Goal: Task Accomplishment & Management: Use online tool/utility

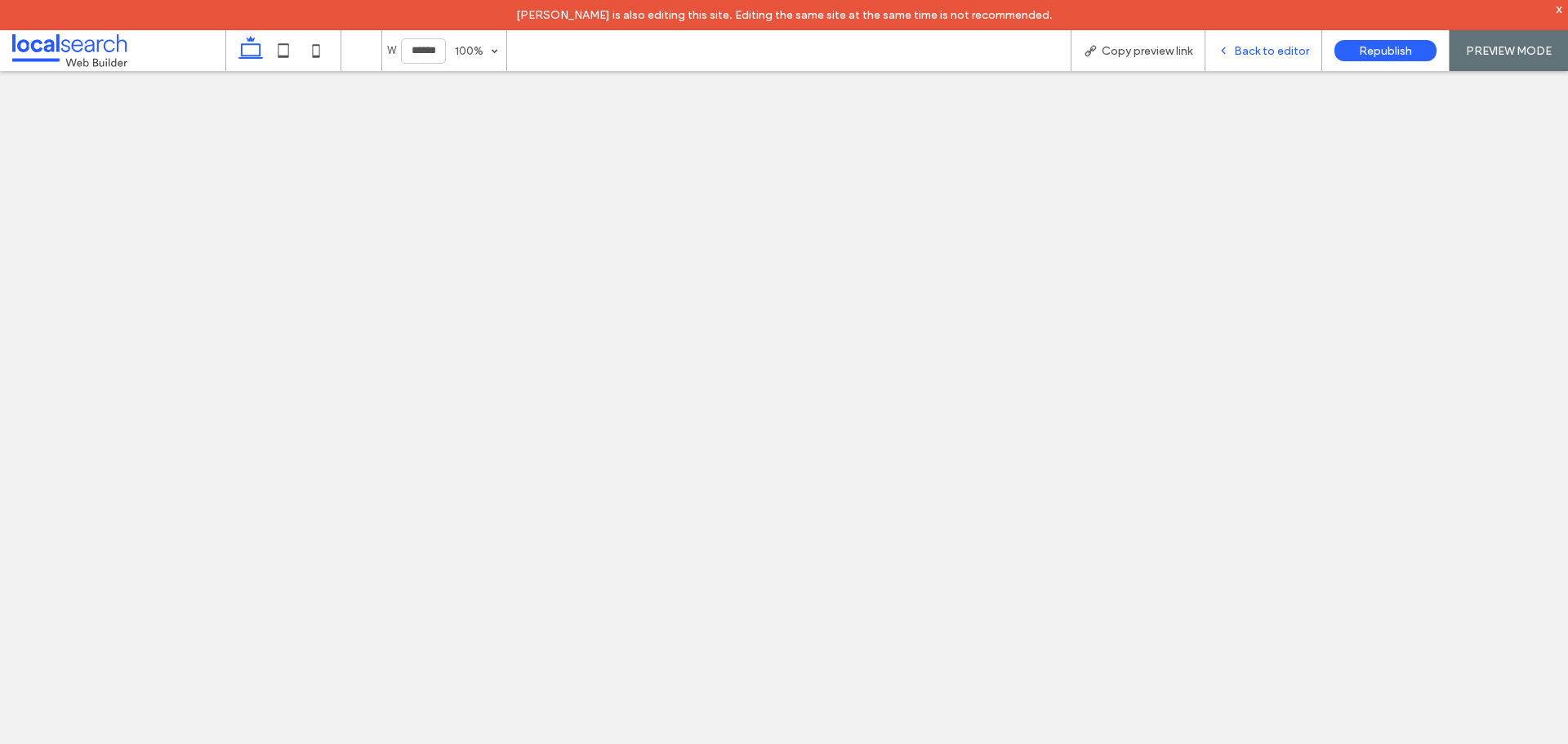
click at [1231, 41] on div "Back to editor" at bounding box center [1264, 50] width 116 height 40
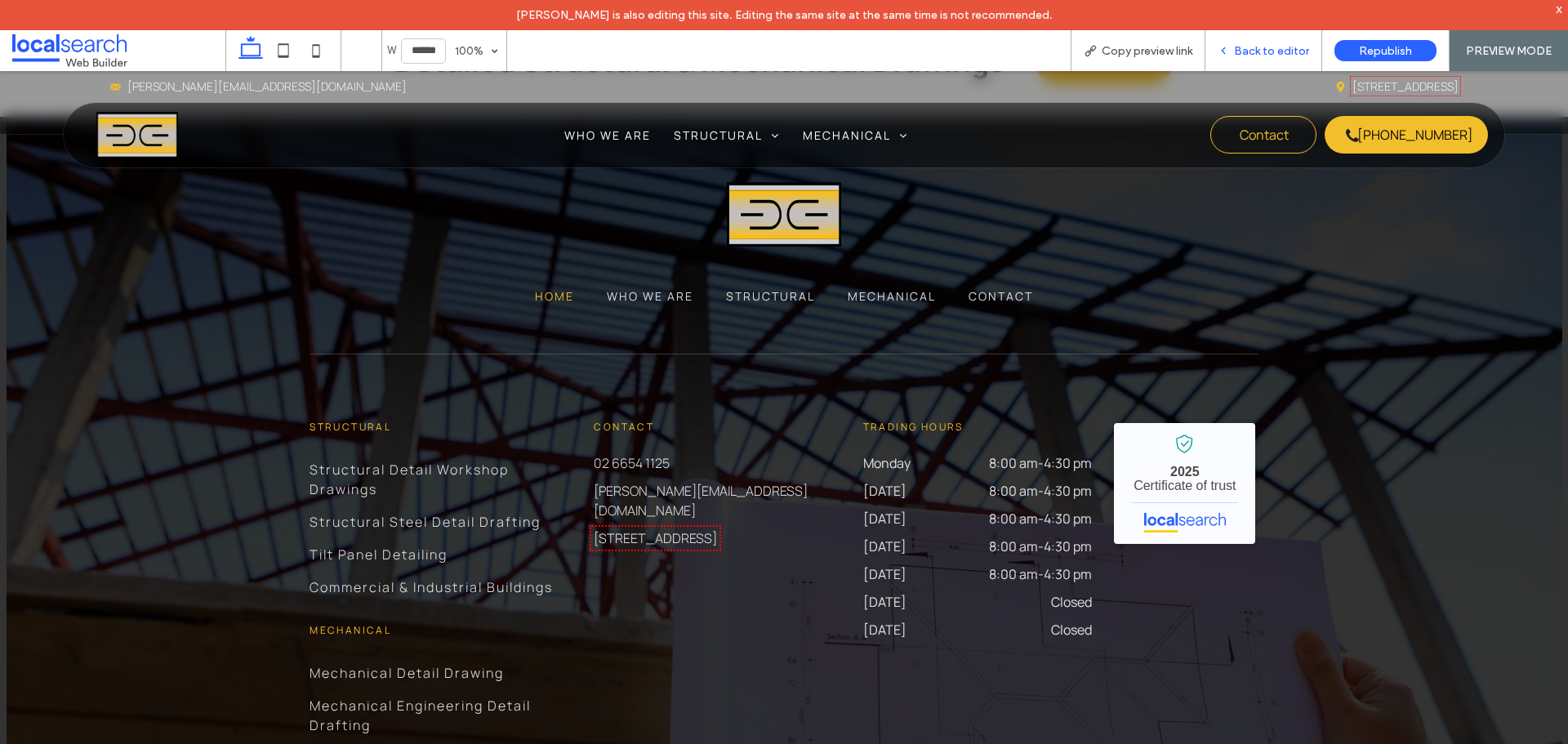
click at [1255, 54] on span "Back to editor" at bounding box center [1272, 51] width 75 height 14
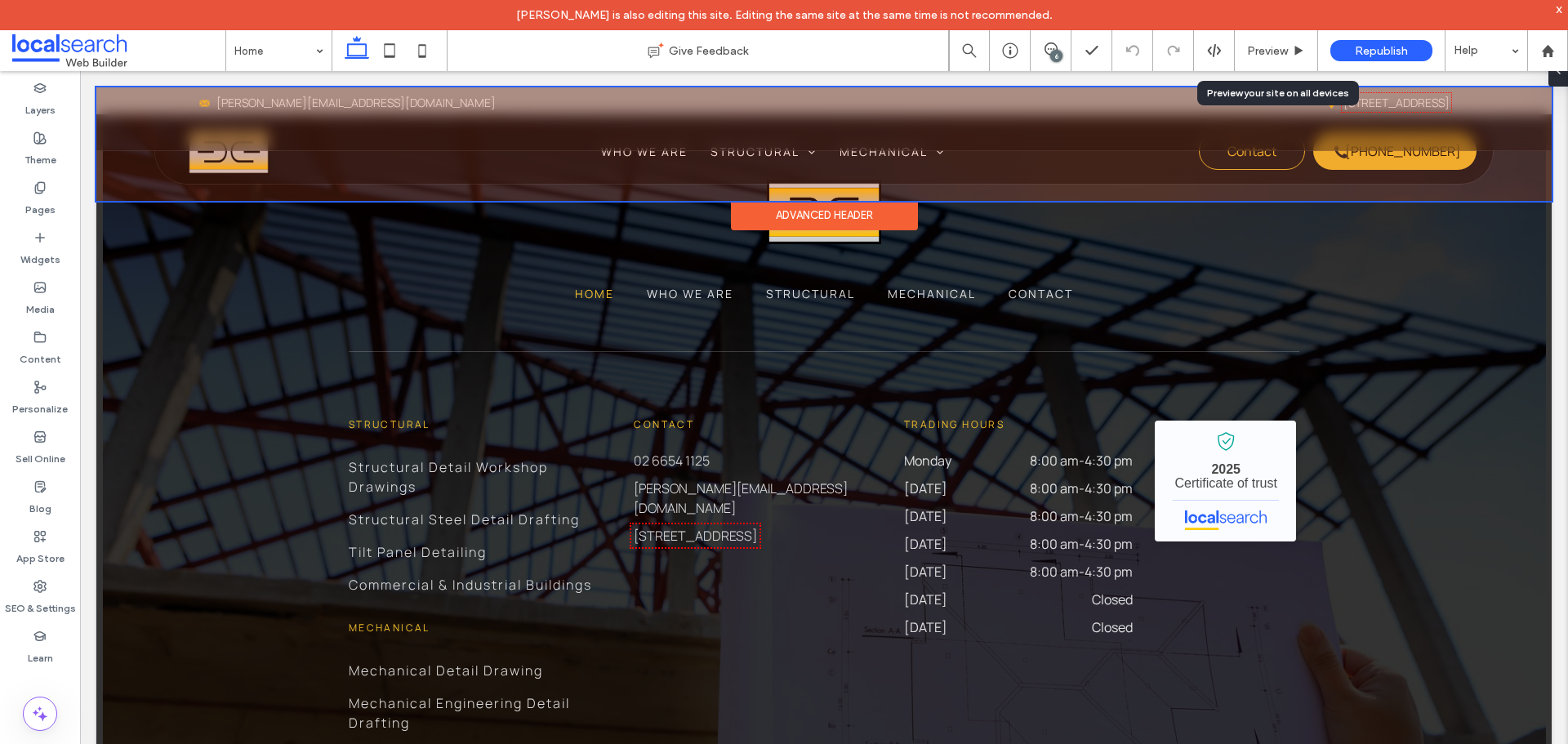
scroll to position [5968, 0]
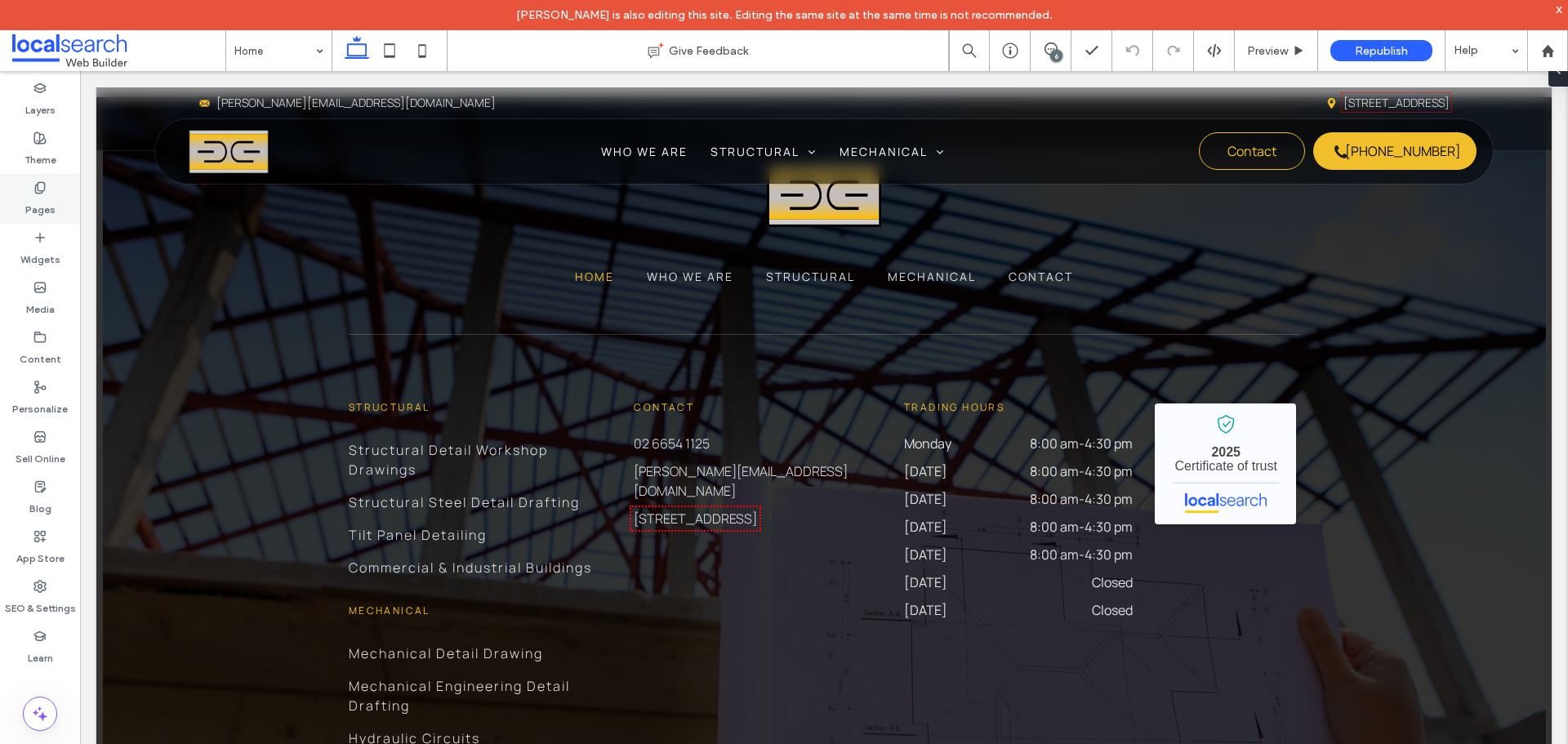
click at [27, 200] on label "Pages" at bounding box center [40, 205] width 31 height 23
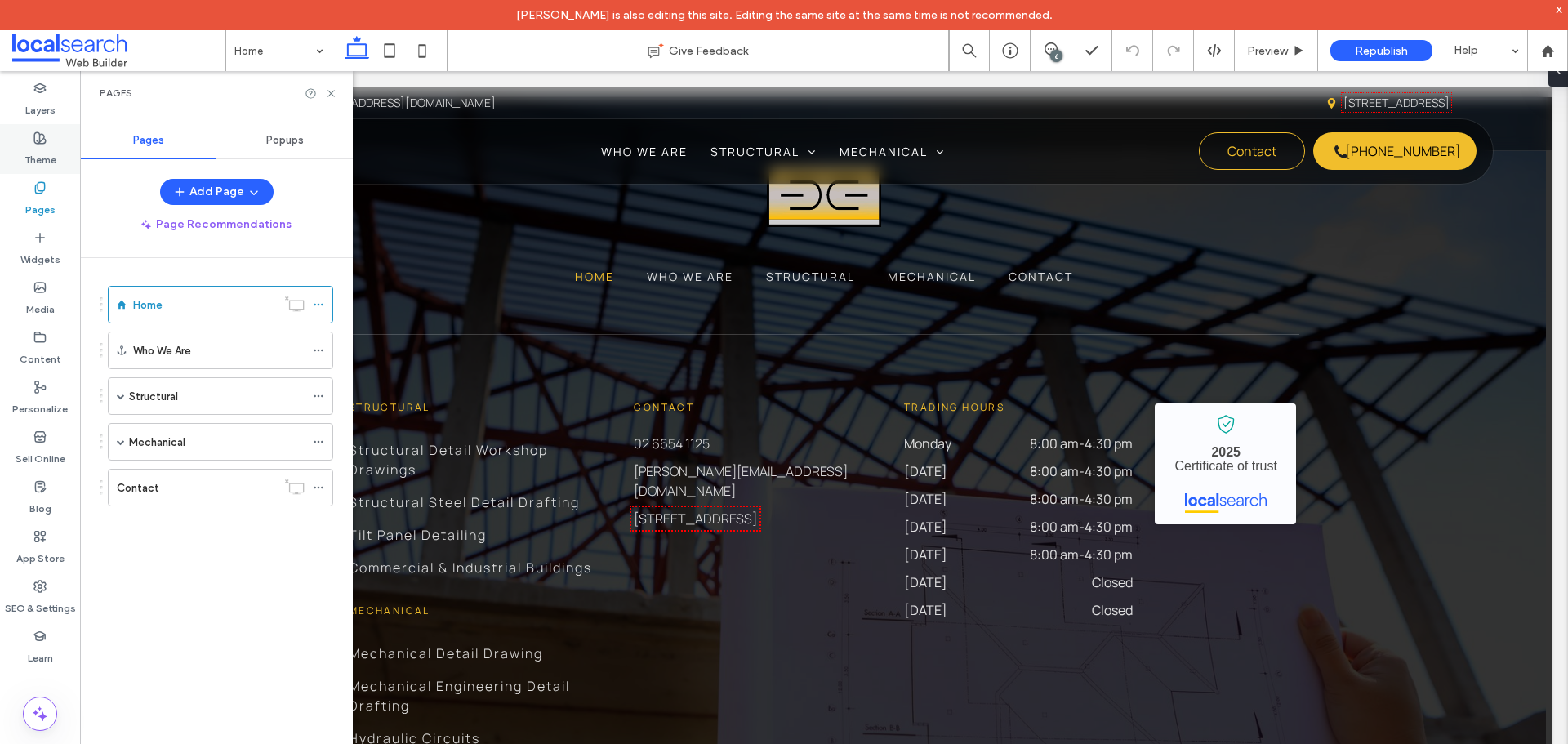
click at [37, 133] on icon at bounding box center [39, 137] width 13 height 13
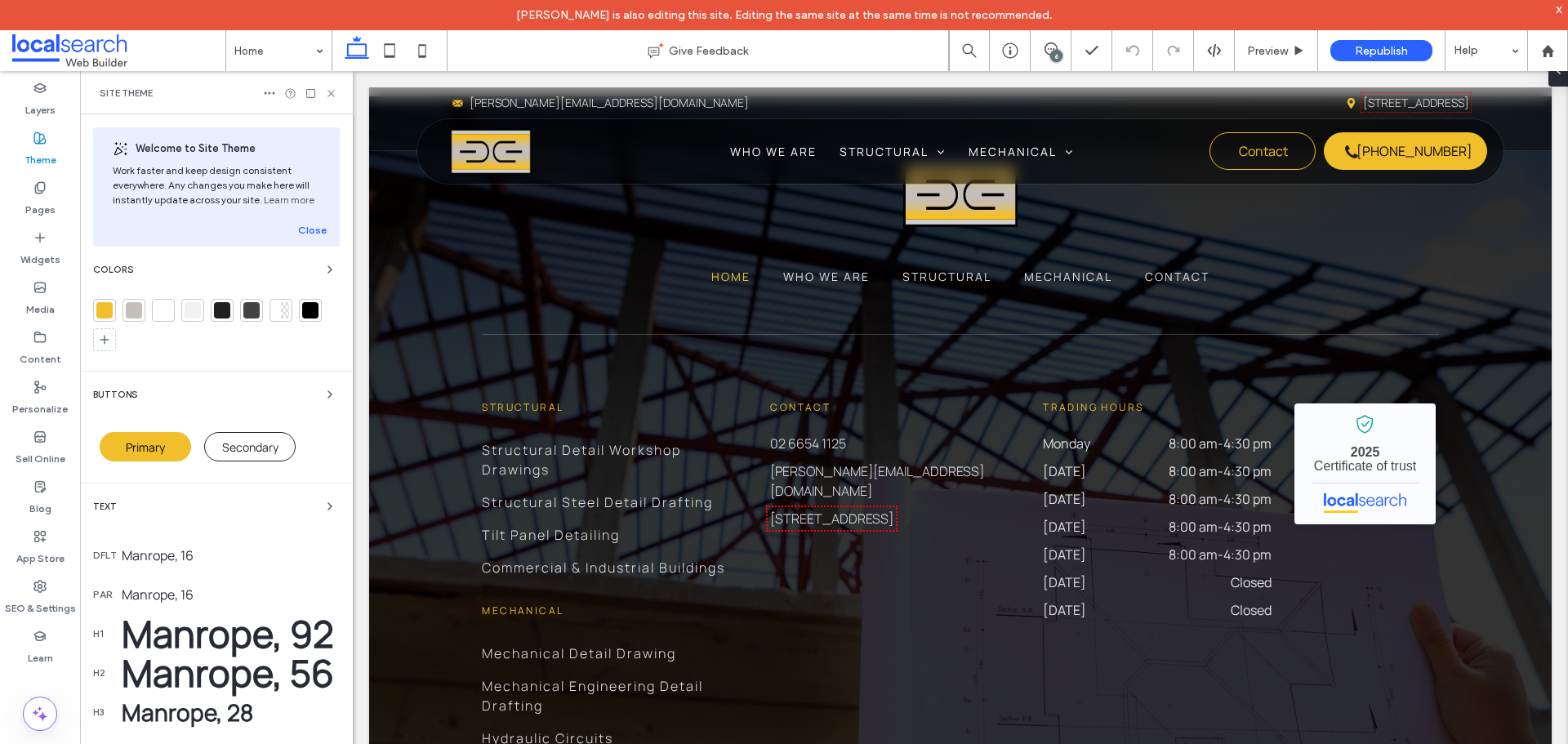
scroll to position [6195, 0]
click at [324, 263] on icon "button" at bounding box center [330, 269] width 13 height 13
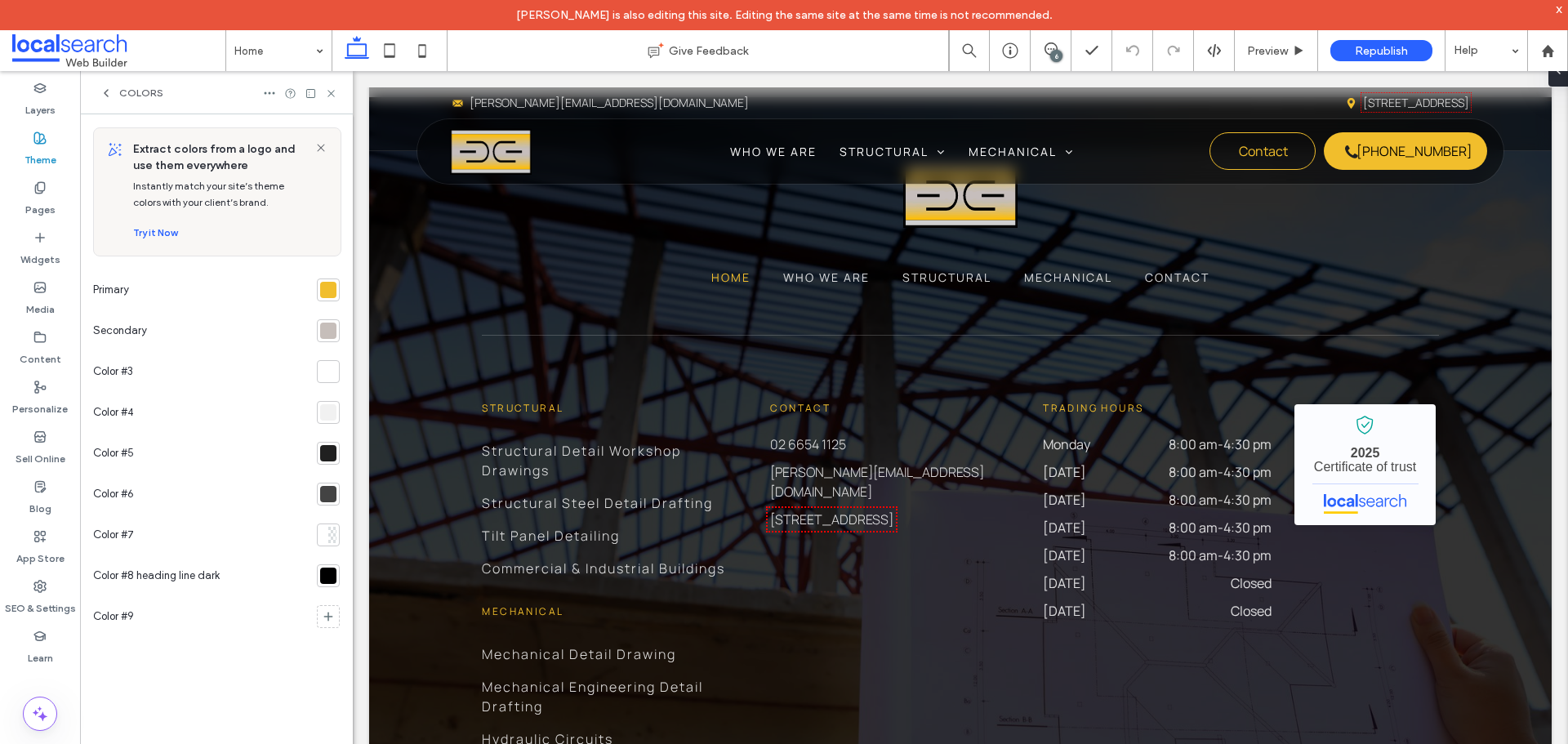
click at [325, 295] on div at bounding box center [328, 290] width 17 height 17
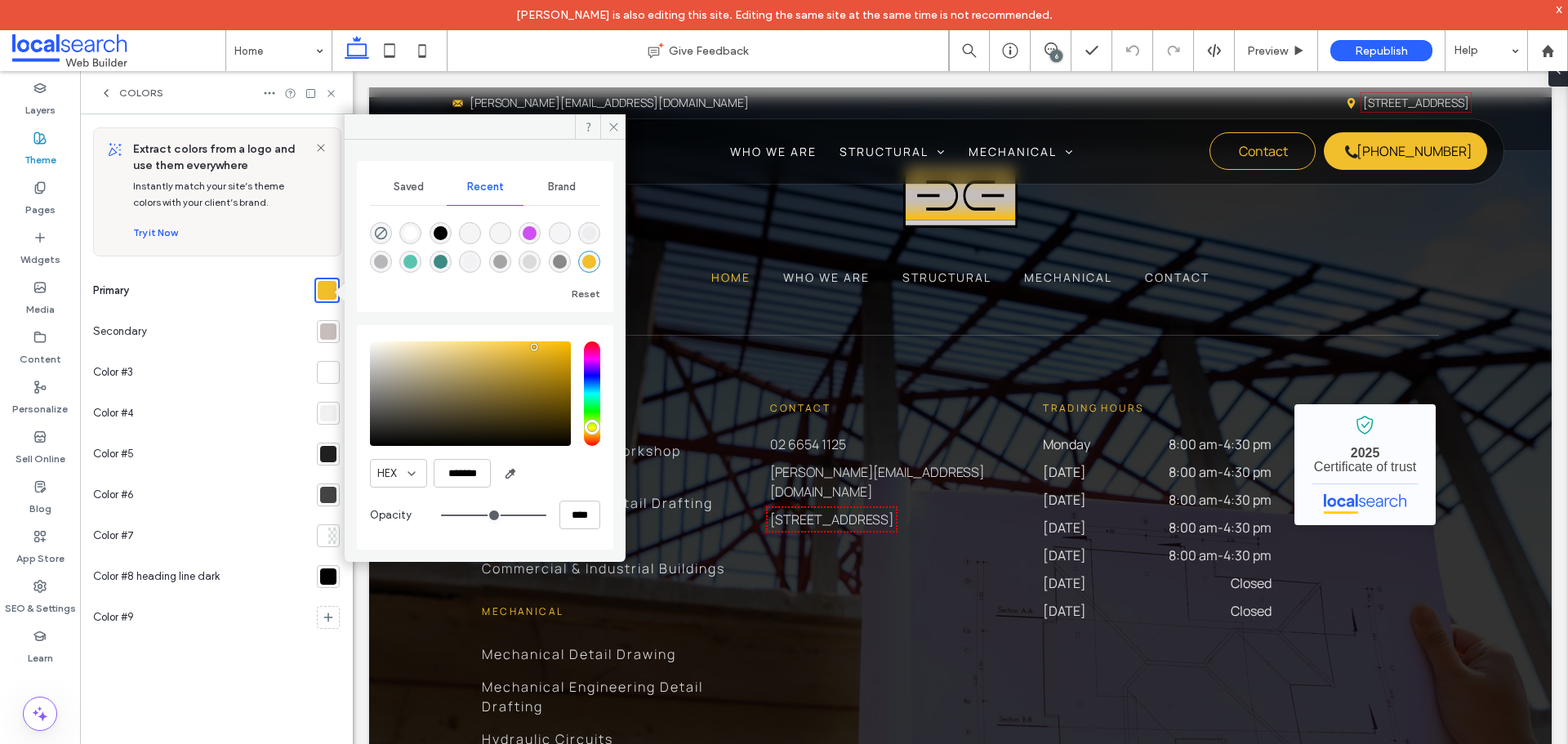
click at [323, 330] on div at bounding box center [328, 332] width 17 height 17
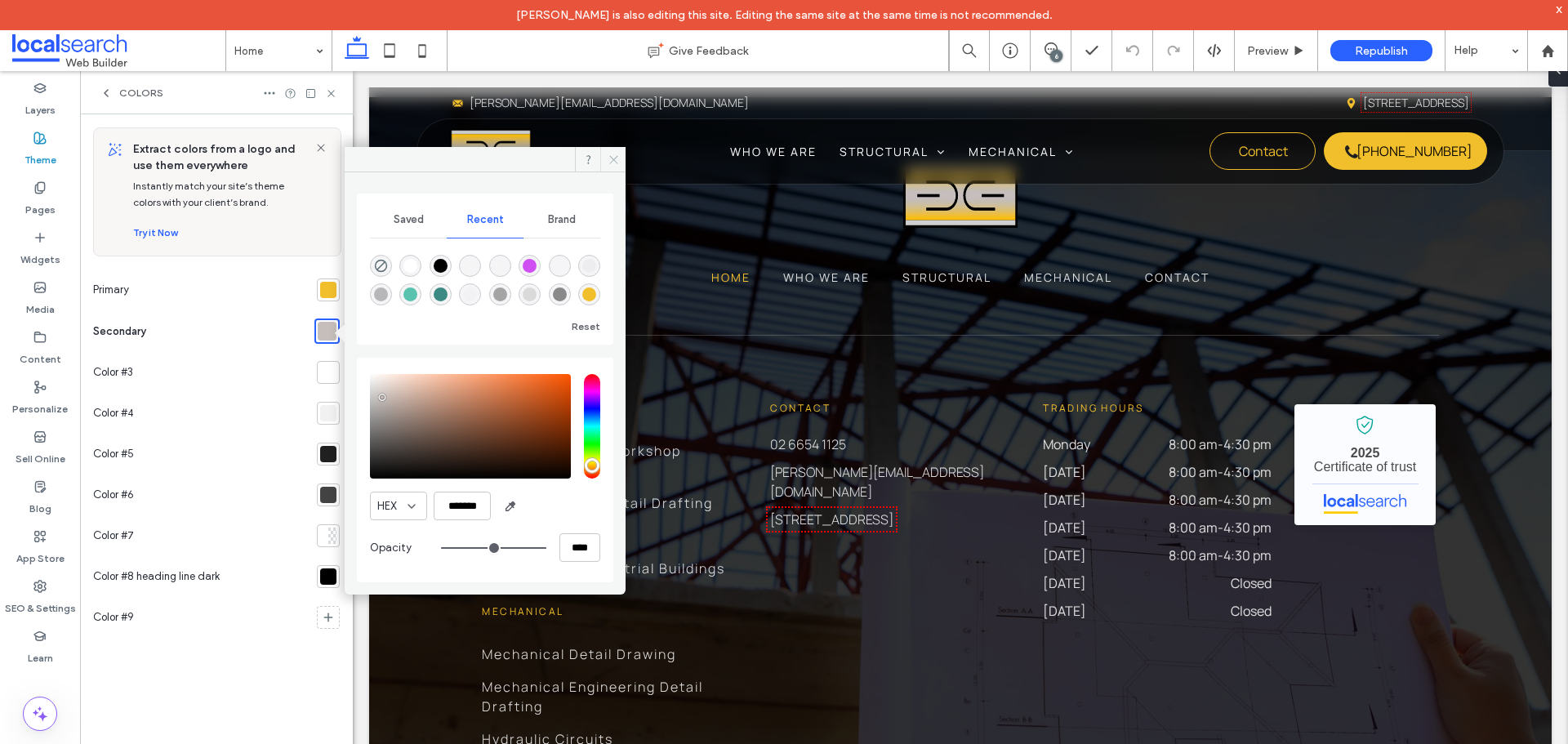
drag, startPoint x: 612, startPoint y: 165, endPoint x: 67, endPoint y: 54, distance: 556.2
click at [612, 165] on icon at bounding box center [614, 160] width 12 height 12
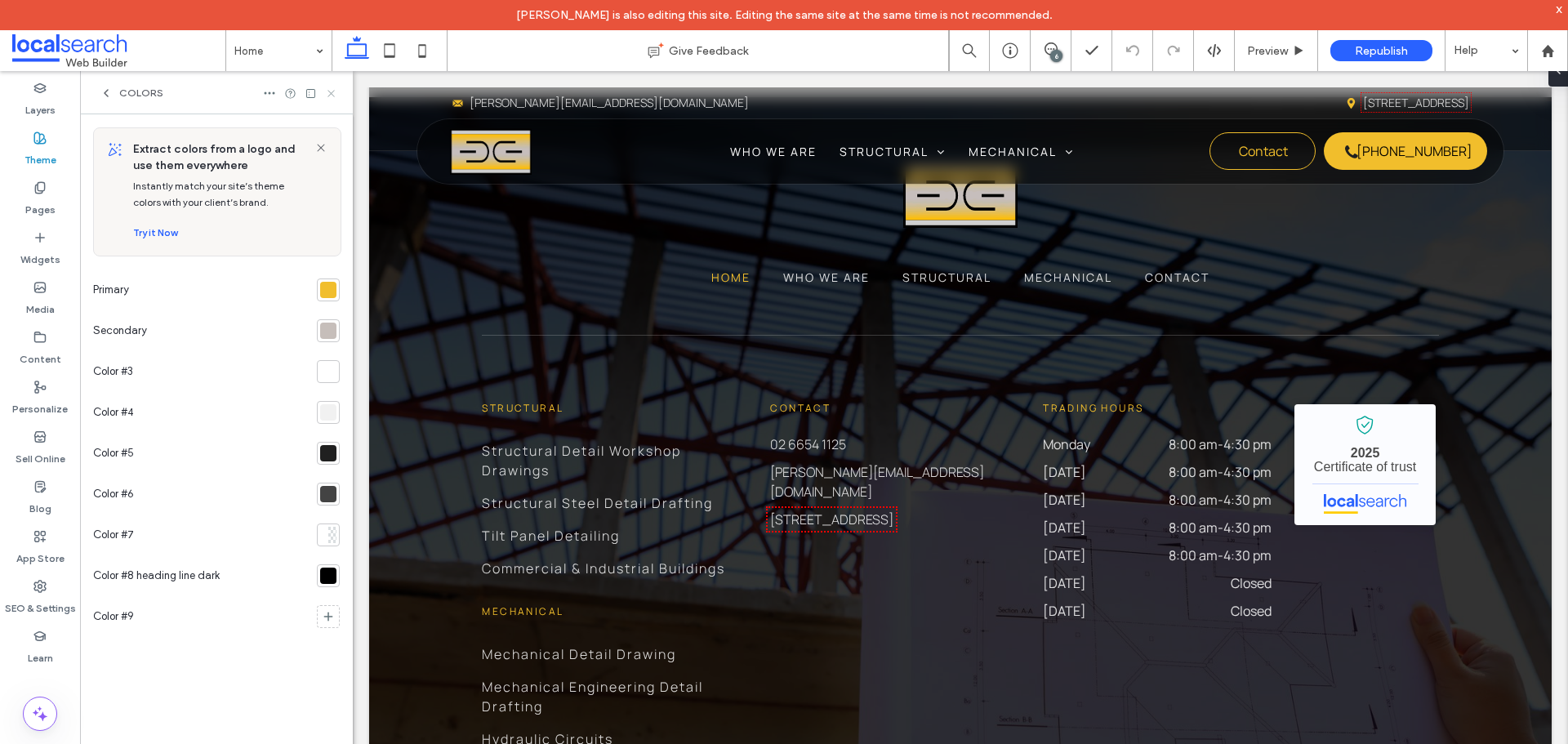
click at [327, 93] on icon at bounding box center [331, 94] width 12 height 12
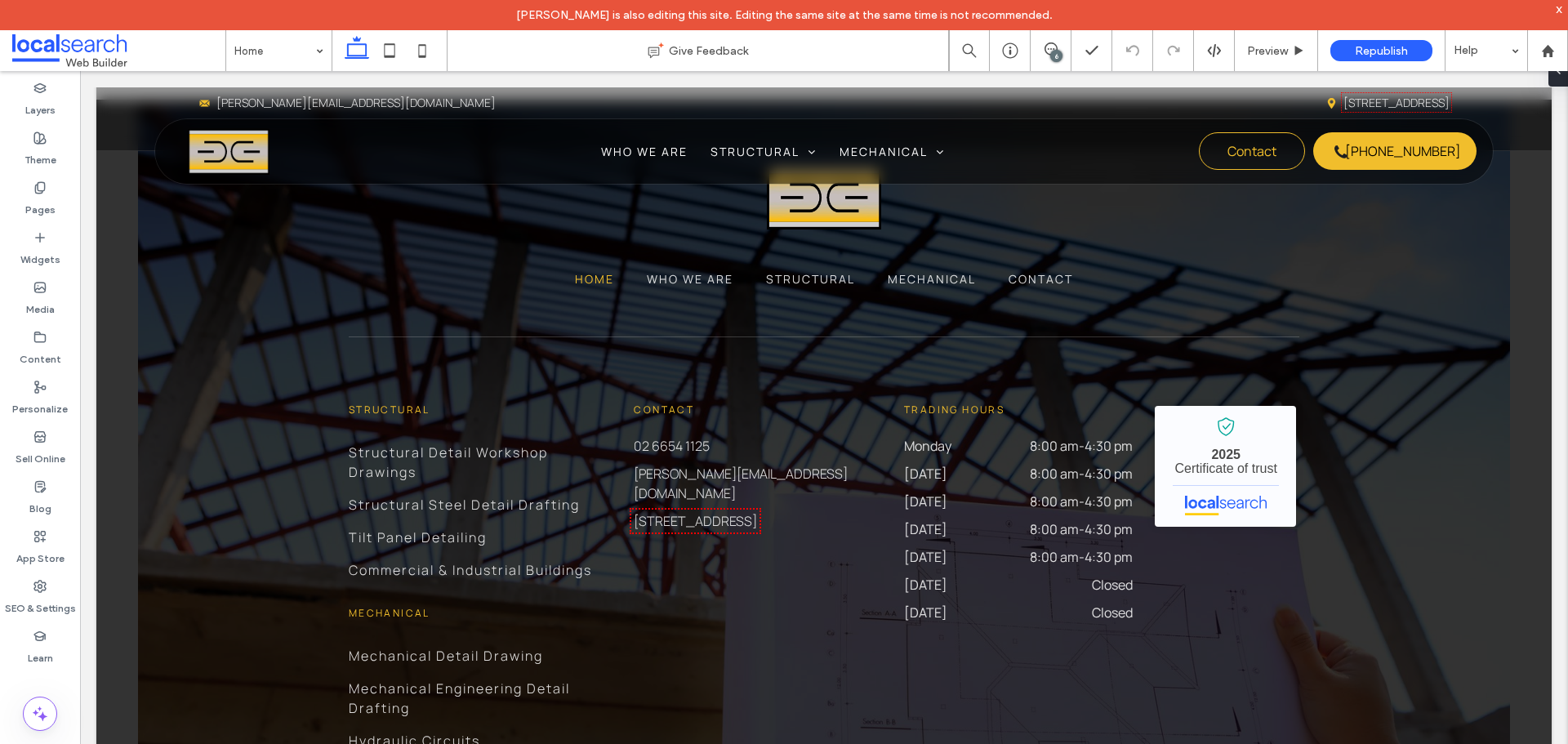
scroll to position [5968, 0]
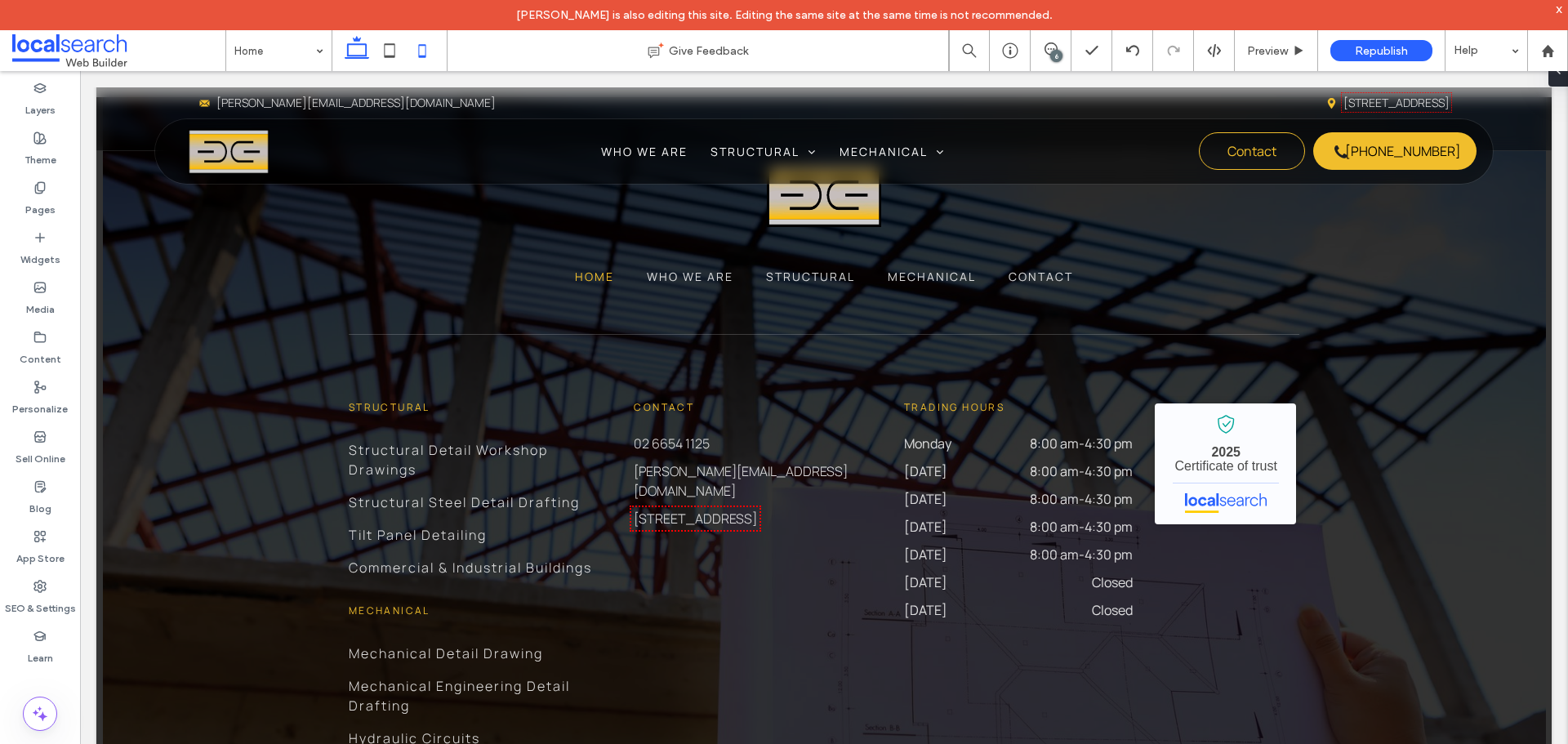
click at [413, 50] on icon at bounding box center [421, 50] width 33 height 33
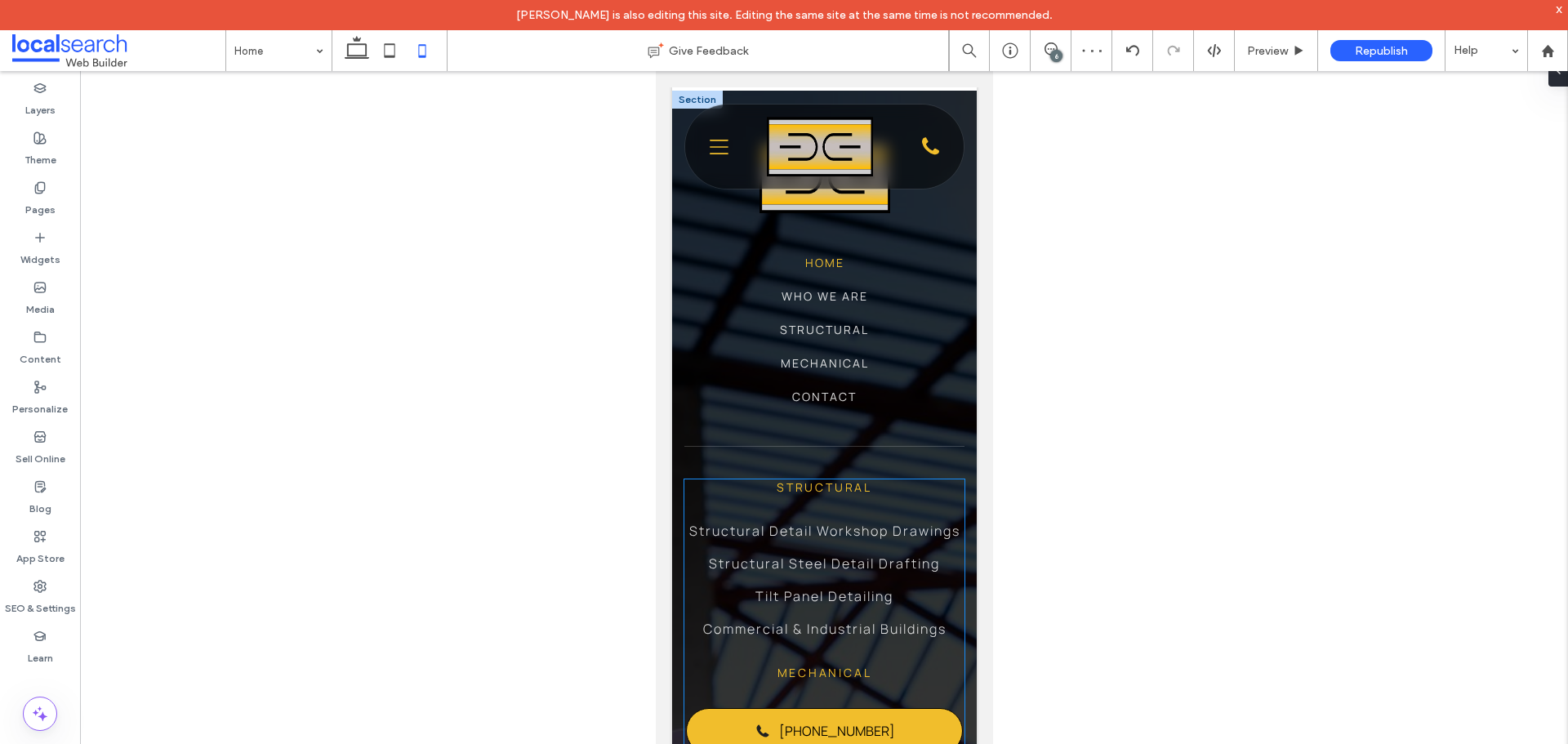
scroll to position [5552, 0]
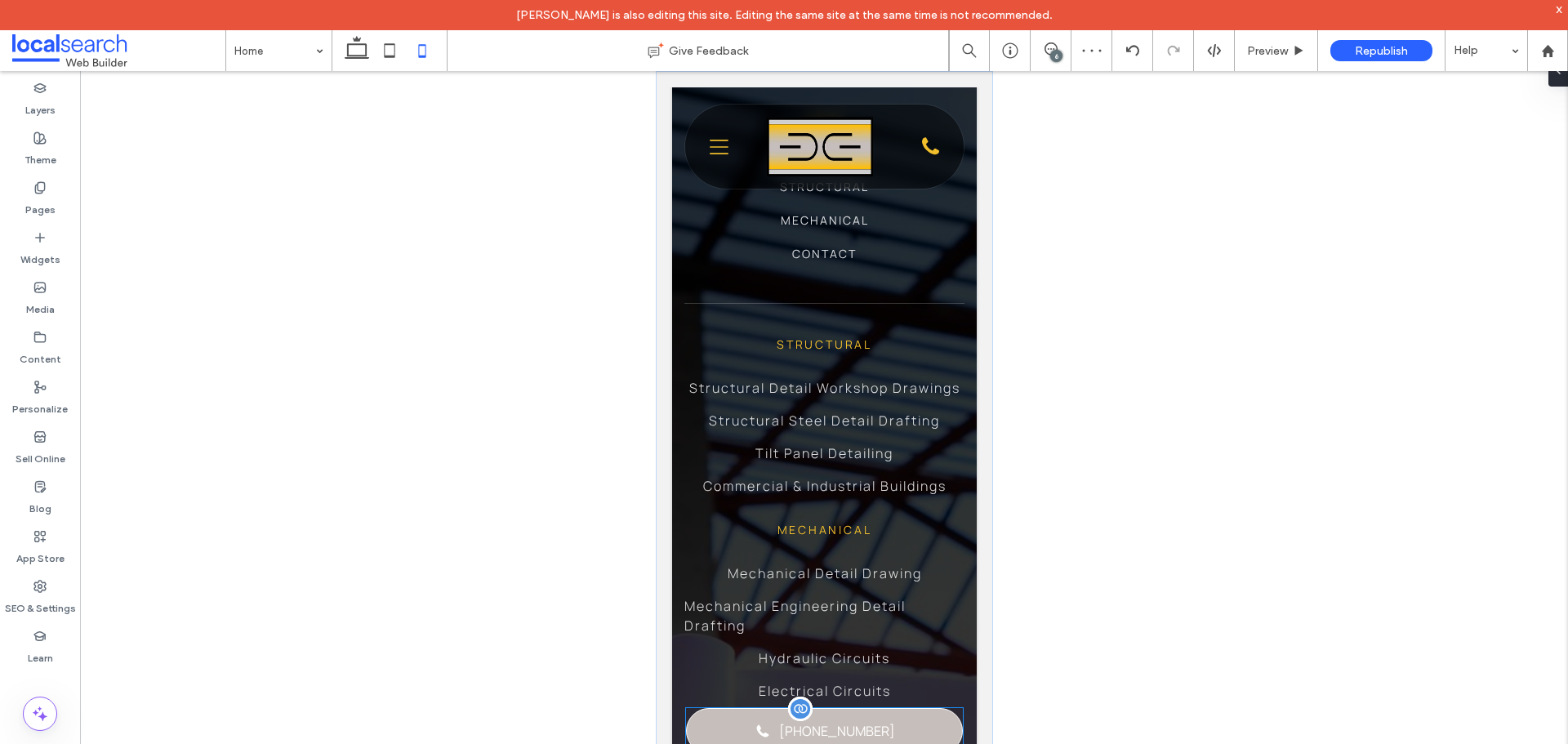
click at [747, 722] on link "[PHONE_NUMBER]" at bounding box center [824, 731] width 277 height 45
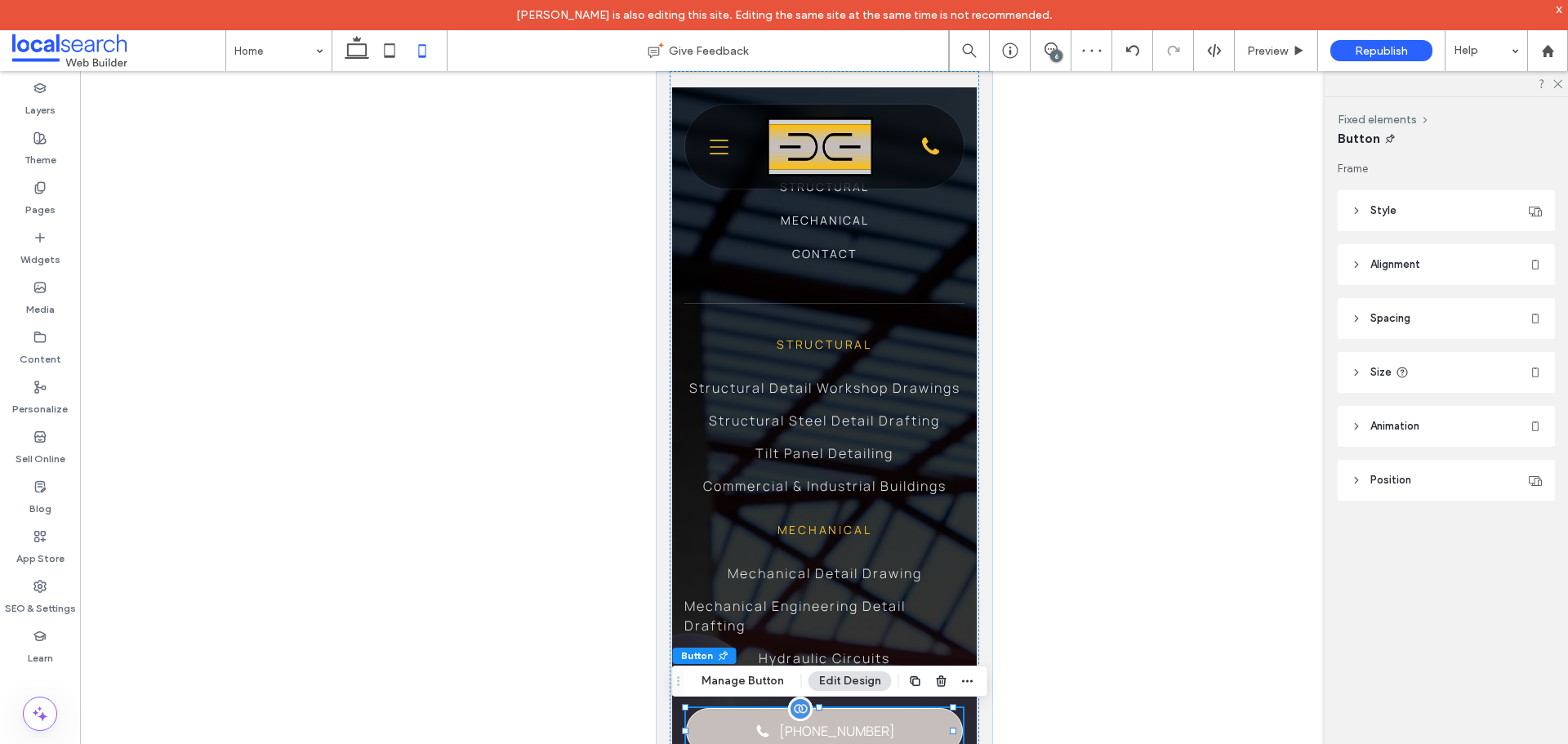
type input "**"
click at [1447, 221] on header "Style" at bounding box center [1447, 210] width 217 height 40
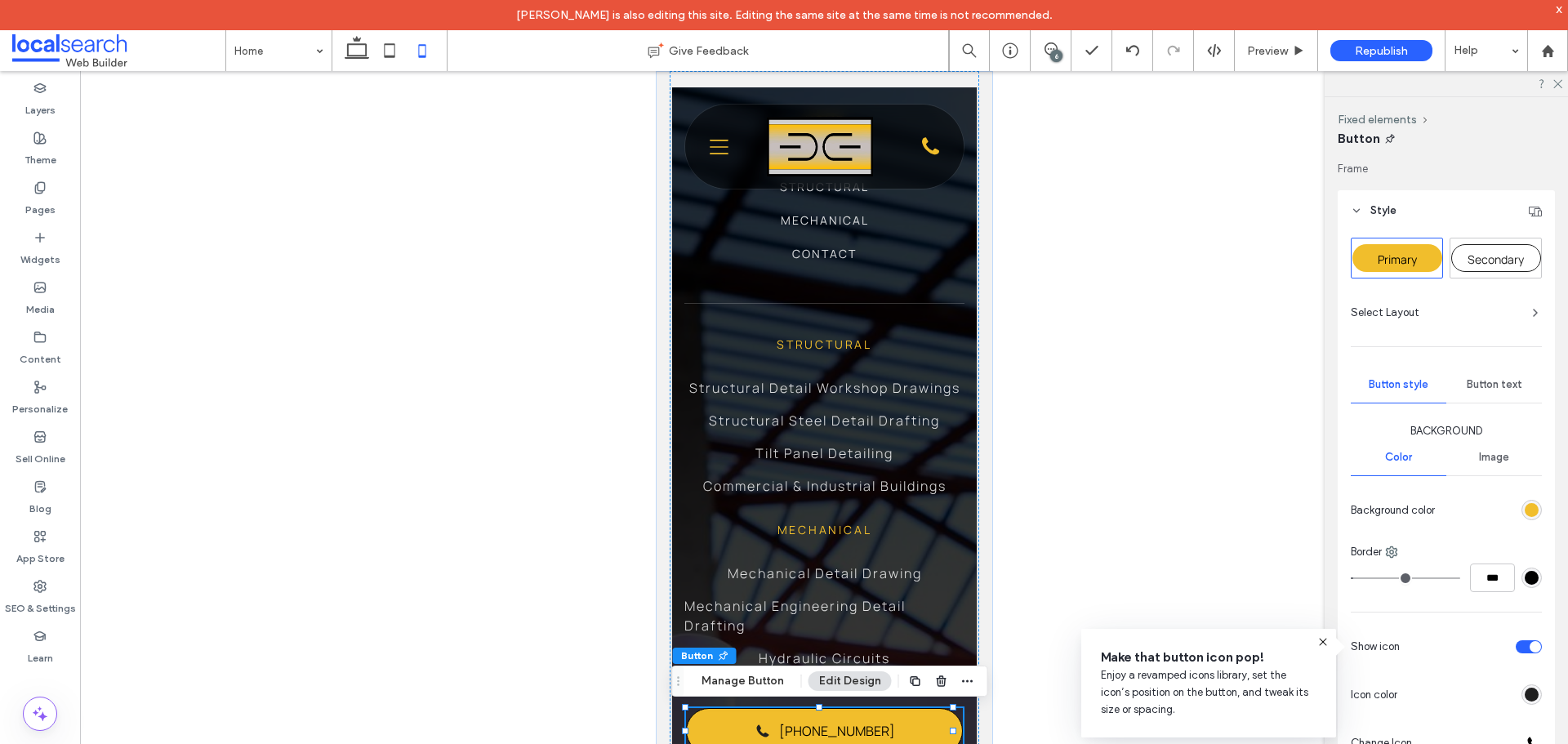
click at [1530, 584] on div "rgb(0, 0, 0)" at bounding box center [1532, 578] width 14 height 14
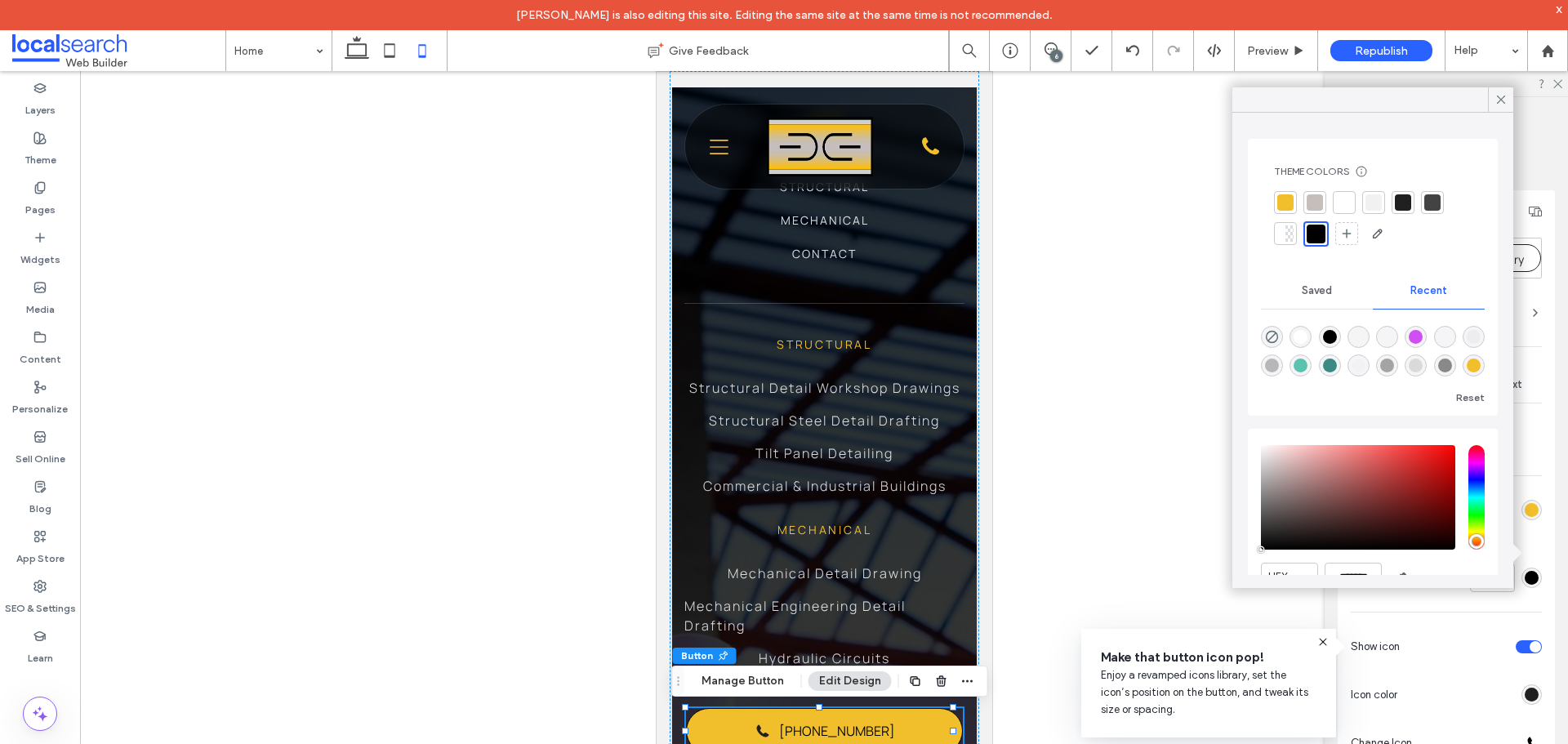
click at [1297, 202] on div at bounding box center [1285, 202] width 23 height 23
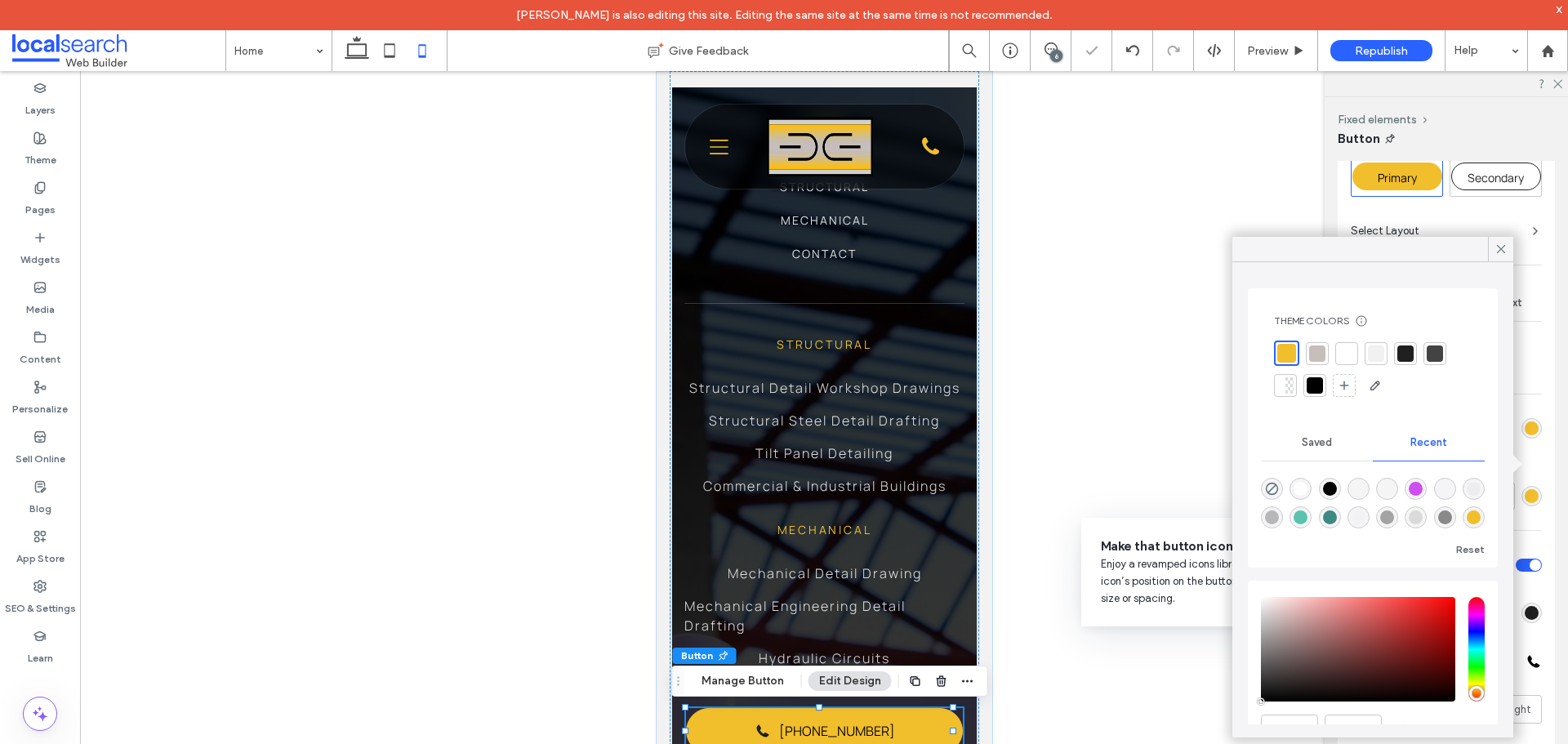
scroll to position [164, 0]
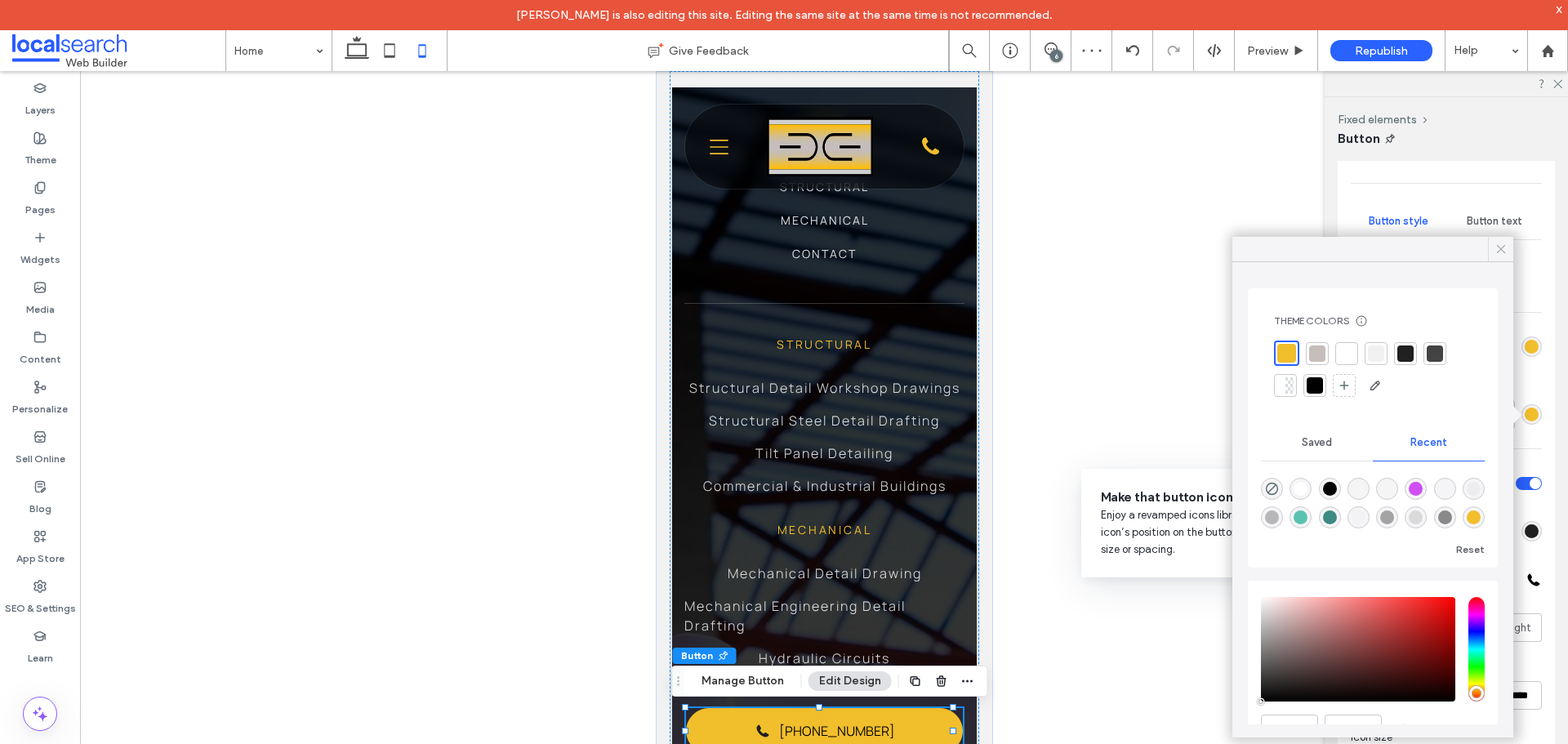
click at [1503, 249] on icon at bounding box center [1501, 249] width 15 height 15
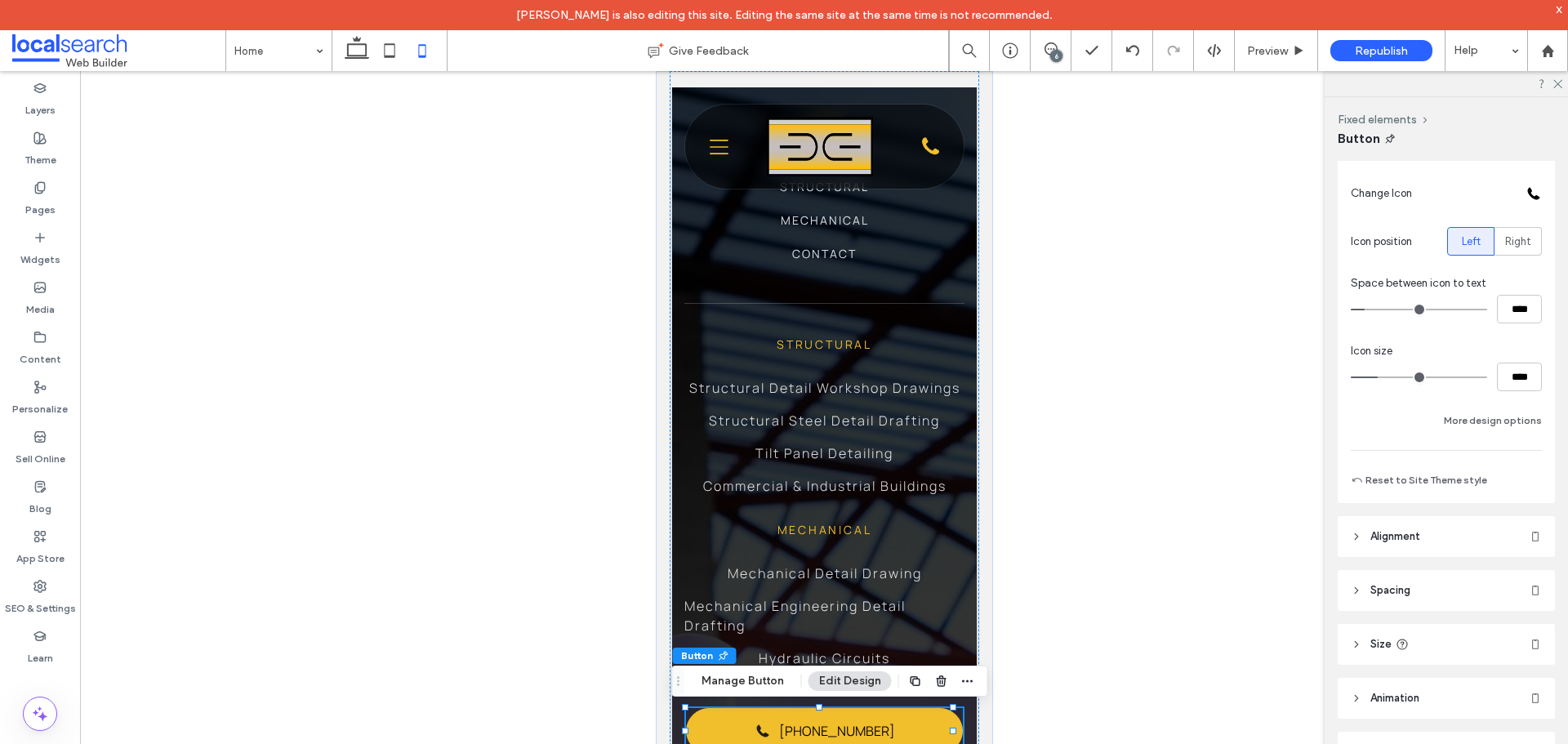
scroll to position [620, 0]
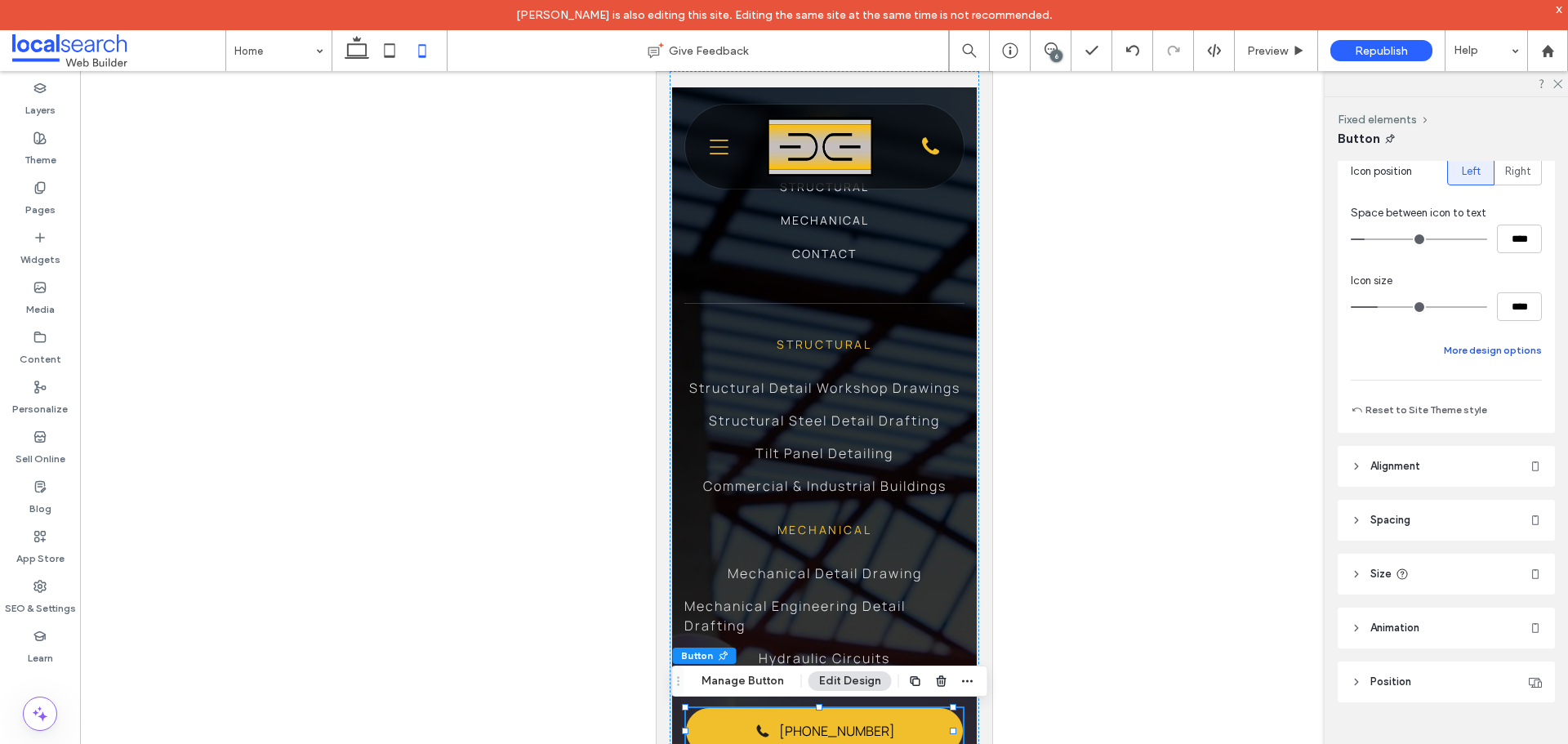
click at [1465, 342] on button "More design options" at bounding box center [1493, 350] width 98 height 20
click at [1527, 477] on div "toggle" at bounding box center [1529, 483] width 26 height 13
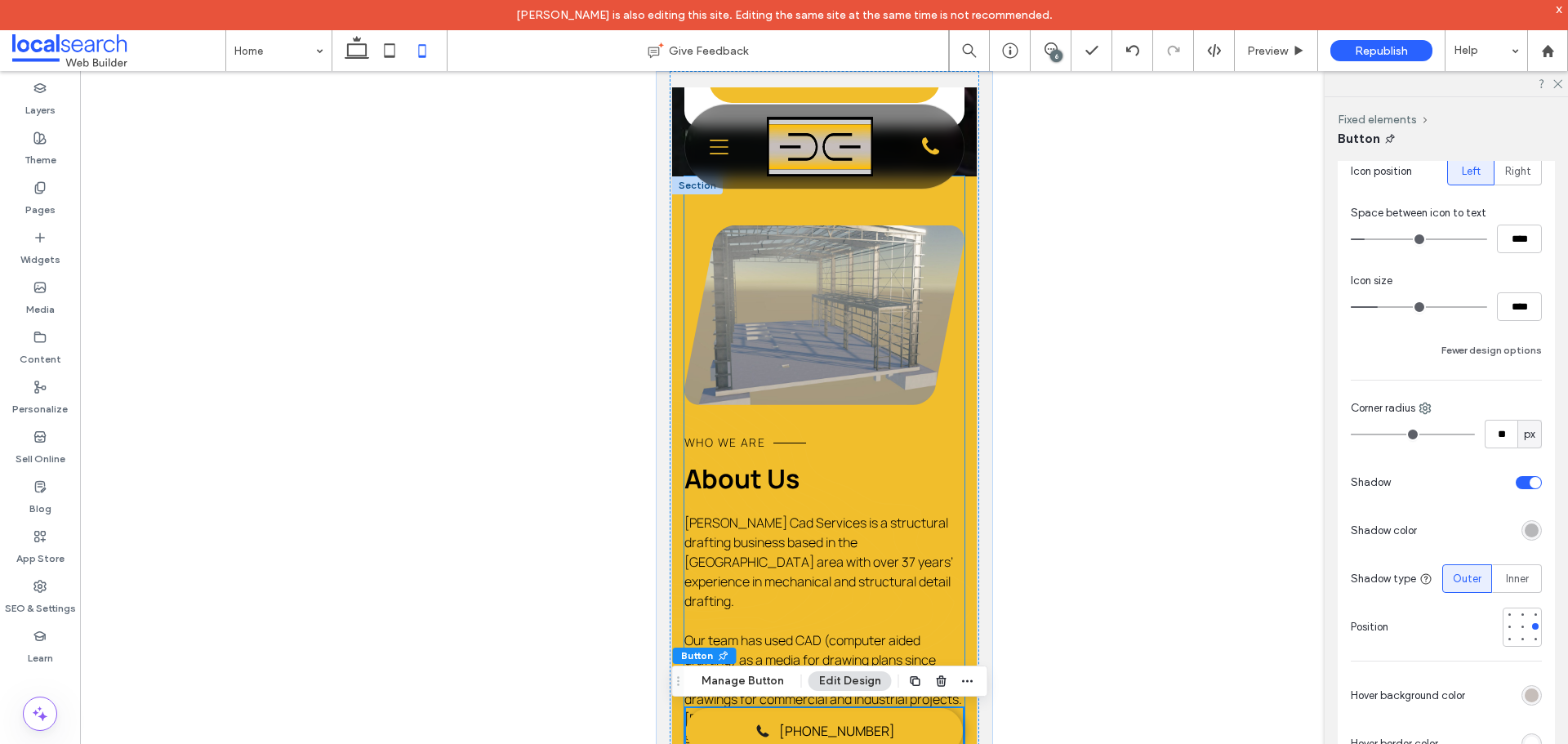
scroll to position [4187, 0]
